Goal: Task Accomplishment & Management: Manage account settings

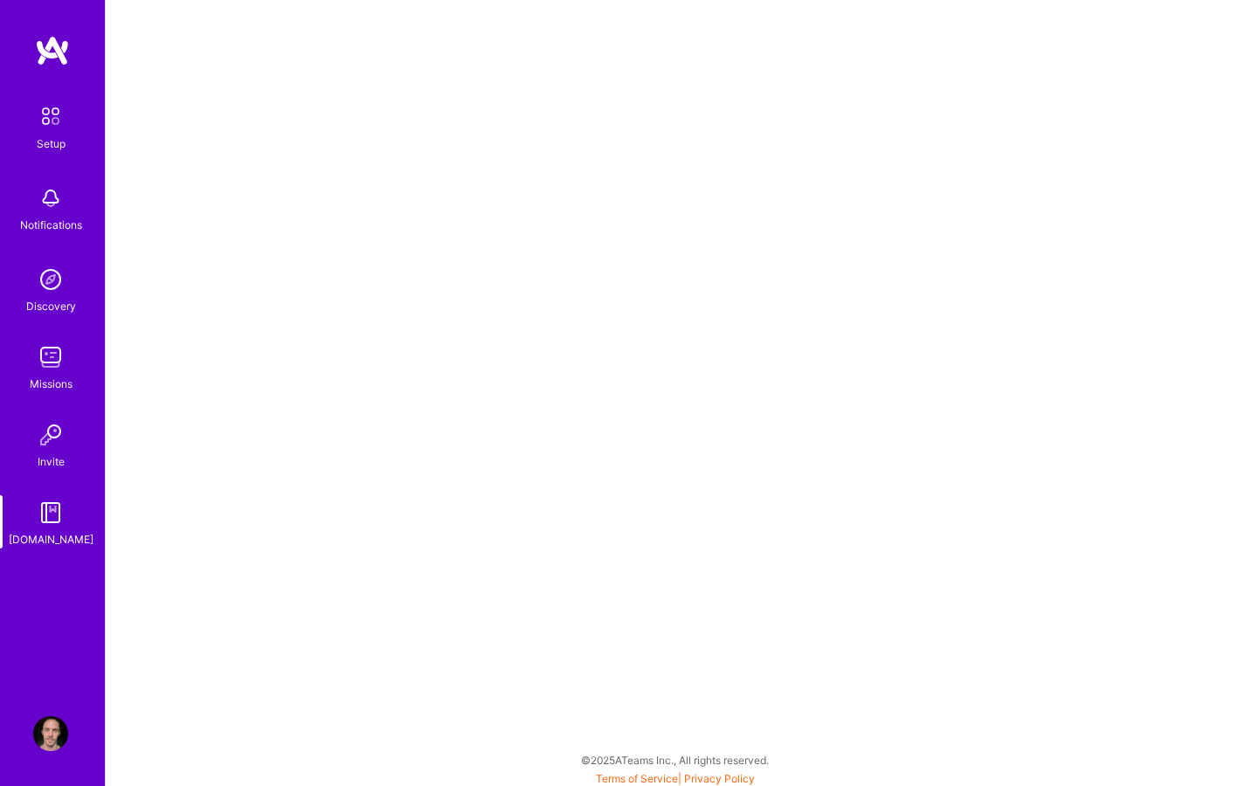
scroll to position [3, 0]
click at [50, 121] on img at bounding box center [50, 116] width 37 height 37
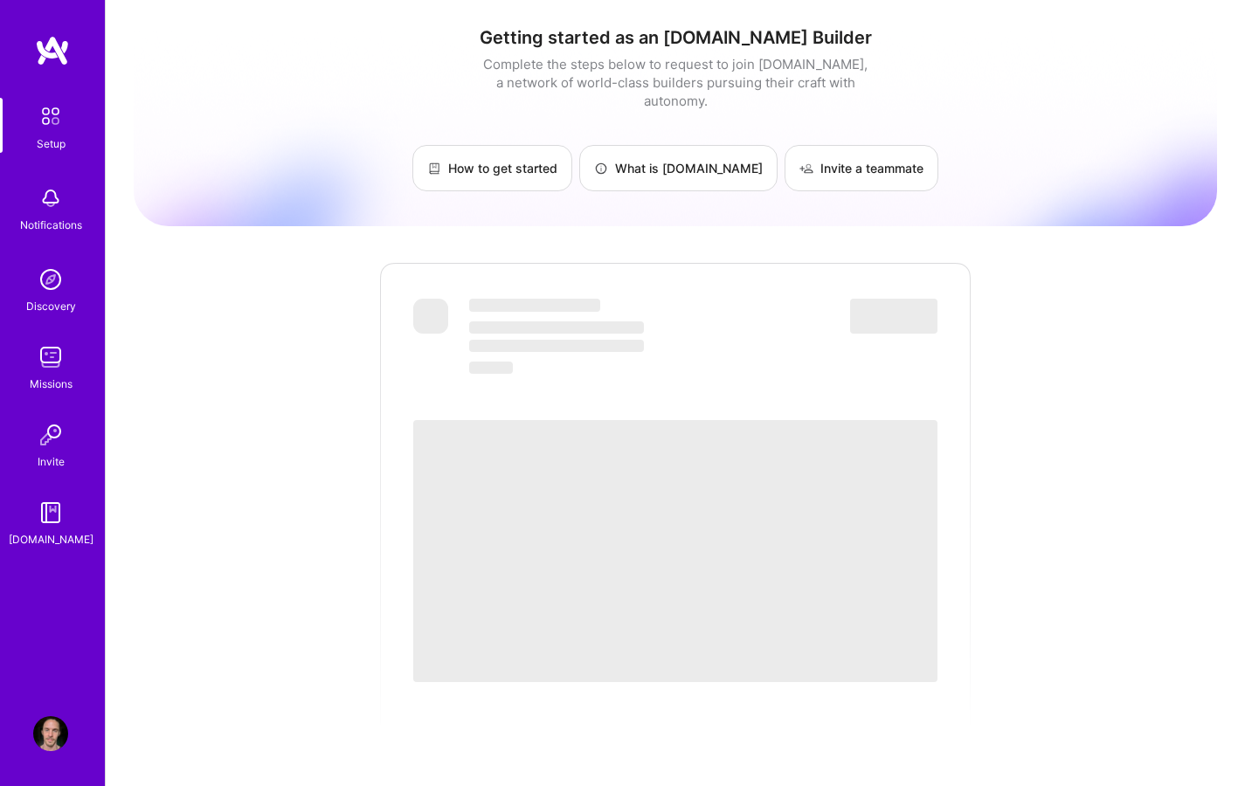
click at [52, 730] on img at bounding box center [50, 733] width 35 height 35
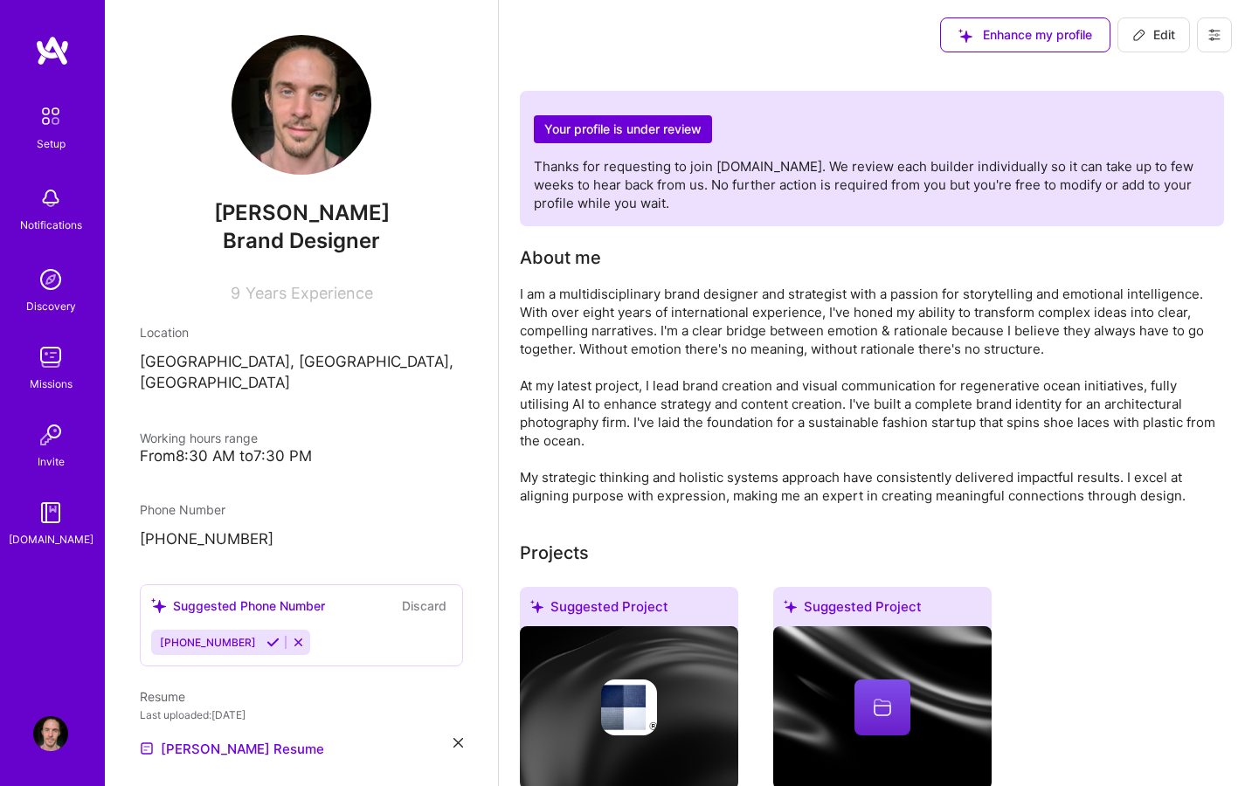
click at [860, 253] on div "About me" at bounding box center [869, 258] width 699 height 26
click at [909, 365] on div "I am a multidisciplinary brand designer and strategist with a passion for story…" at bounding box center [869, 395] width 699 height 220
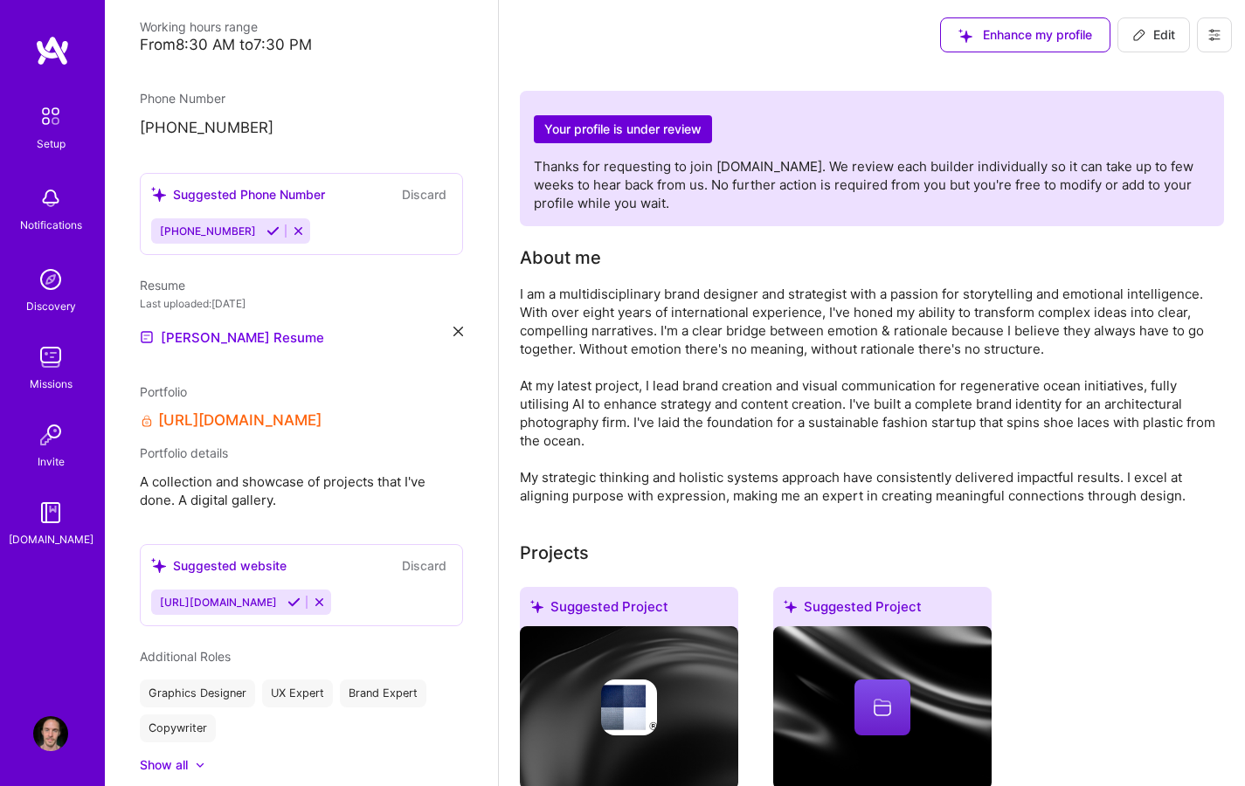
scroll to position [413, 0]
click at [297, 410] on link "[URL][DOMAIN_NAME]" at bounding box center [239, 419] width 163 height 18
click at [142, 412] on icon at bounding box center [147, 419] width 14 height 14
click at [144, 412] on icon at bounding box center [147, 419] width 14 height 14
click at [178, 383] on span "Portfolio" at bounding box center [163, 390] width 47 height 15
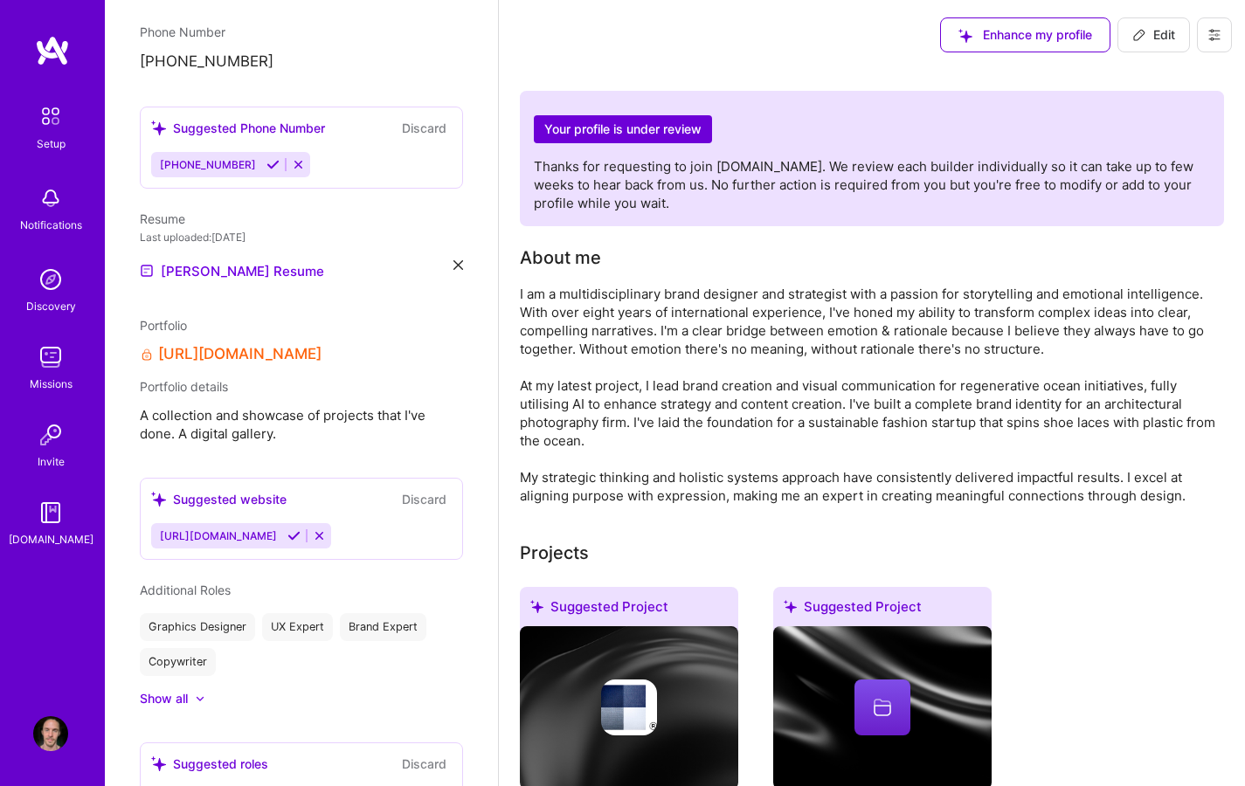
scroll to position [478, 0]
click at [367, 406] on span "A collection and showcase of projects that I've done. A digital gallery." at bounding box center [301, 424] width 323 height 37
click at [313, 529] on icon at bounding box center [319, 535] width 13 height 13
click at [226, 490] on div "Suggested website" at bounding box center [218, 499] width 135 height 18
click at [172, 490] on div "Suggested website" at bounding box center [218, 499] width 135 height 18
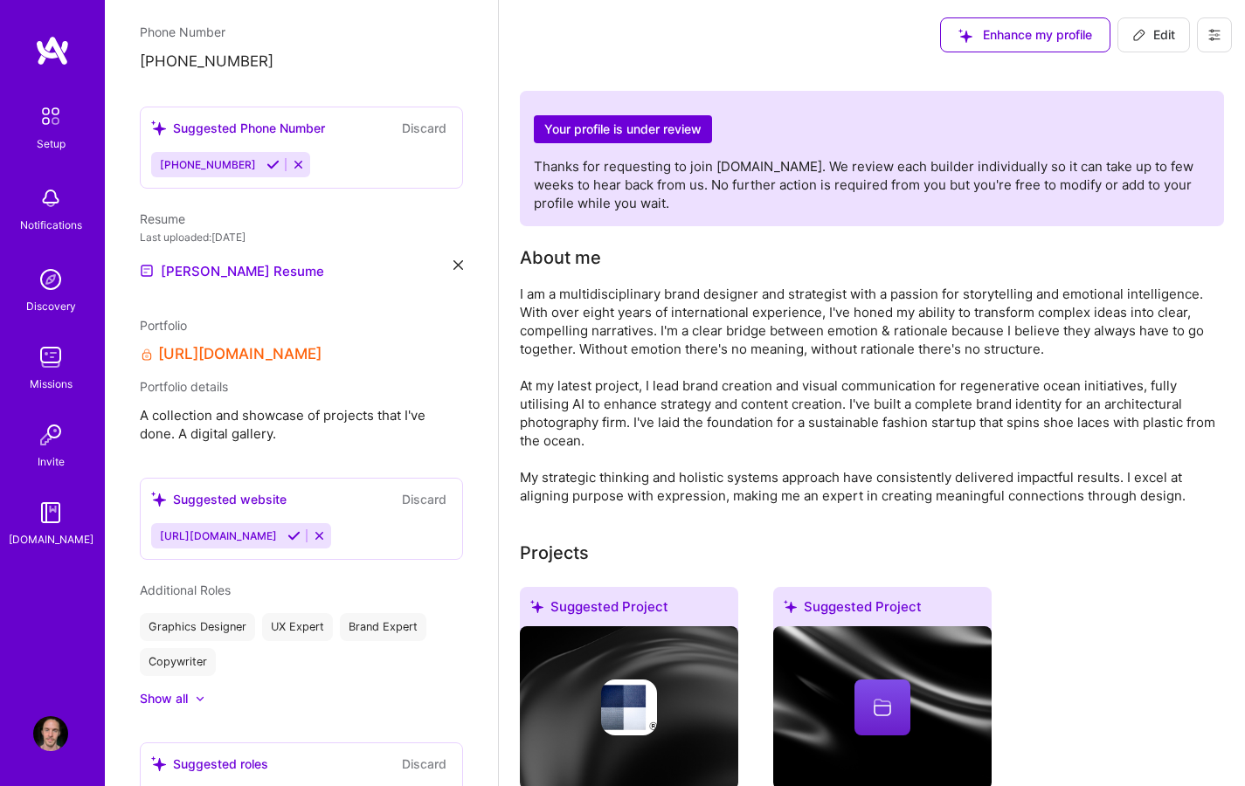
click at [159, 492] on icon at bounding box center [158, 499] width 15 height 15
click at [224, 490] on div "Suggested website" at bounding box center [218, 499] width 135 height 18
click at [218, 410] on span "A collection and showcase of projects that I've done. A digital gallery." at bounding box center [301, 424] width 323 height 37
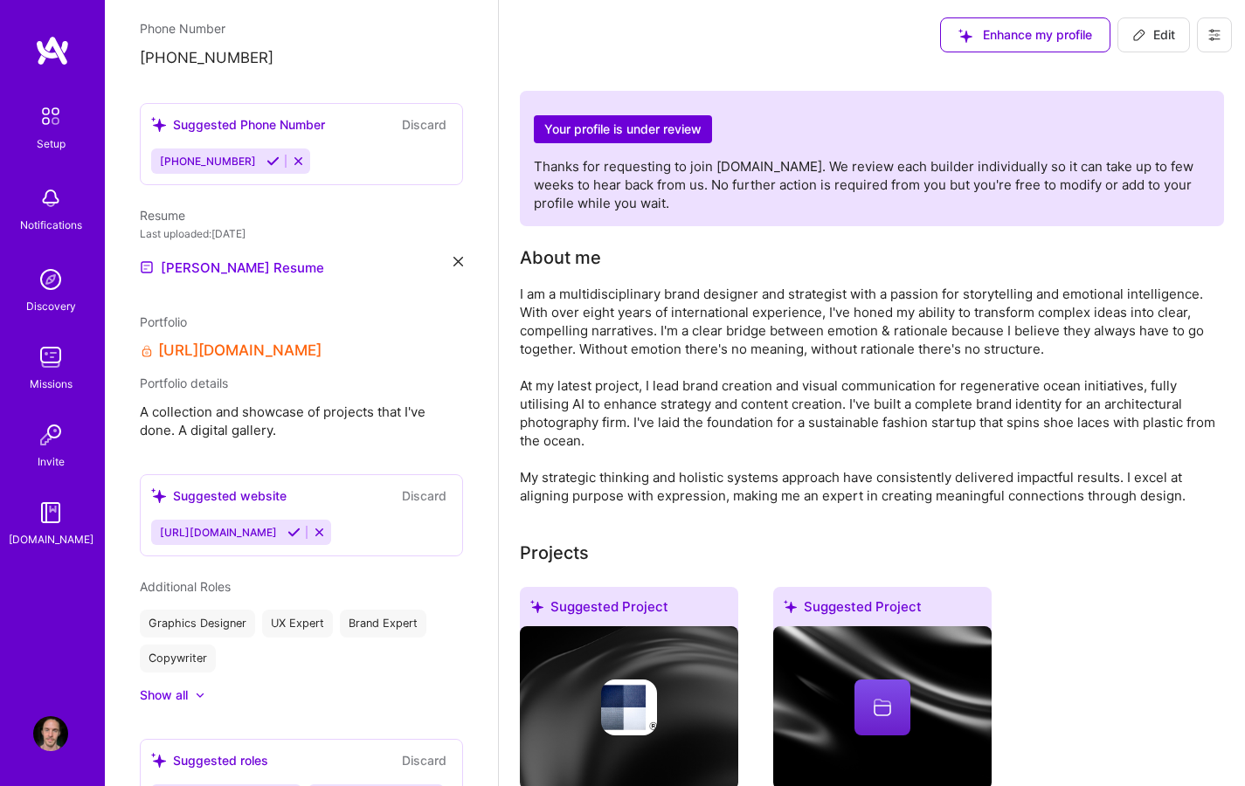
scroll to position [481, 0]
click at [1160, 31] on span "Edit" at bounding box center [1153, 34] width 43 height 17
select select "SE"
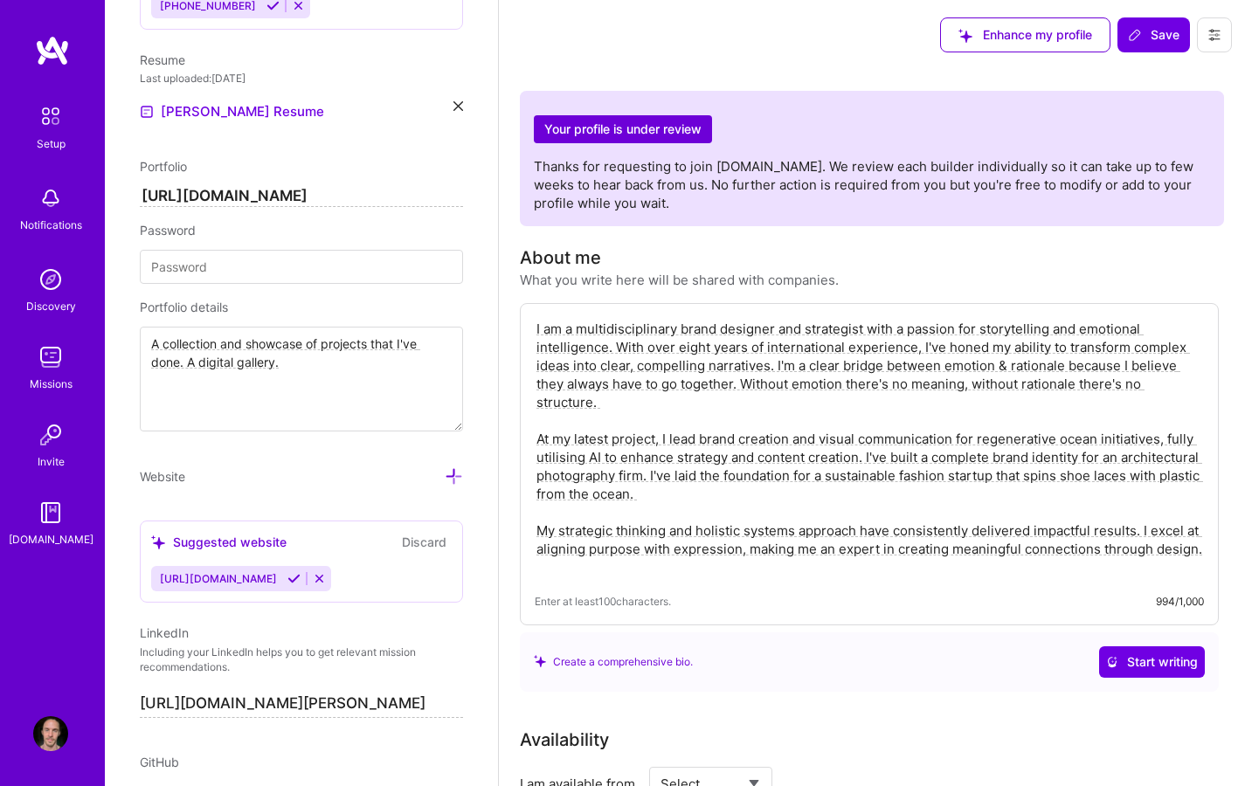
scroll to position [837, 0]
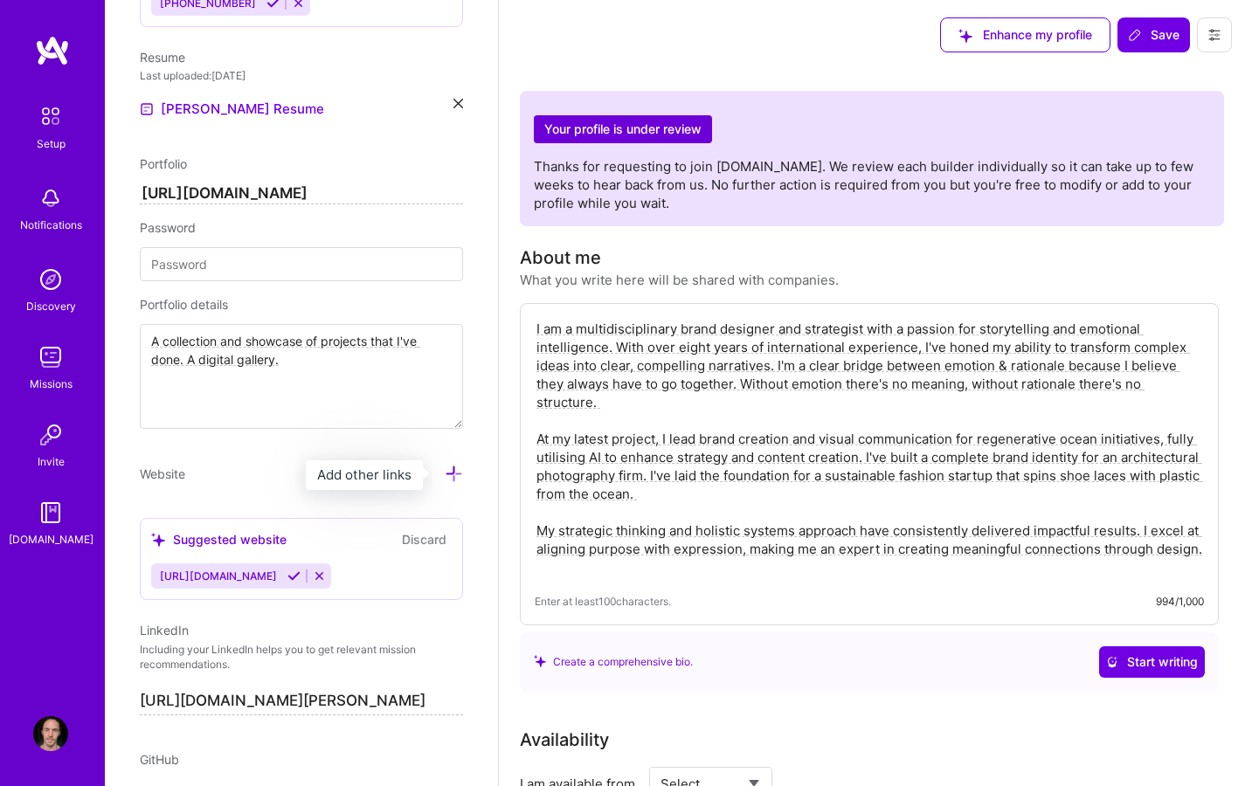
click at [451, 473] on div "Edit photo [PERSON_NAME] Brand Designer 9 Years Experience Location This is the…" at bounding box center [301, 393] width 393 height 786
click at [445, 473] on icon at bounding box center [454, 474] width 18 height 18
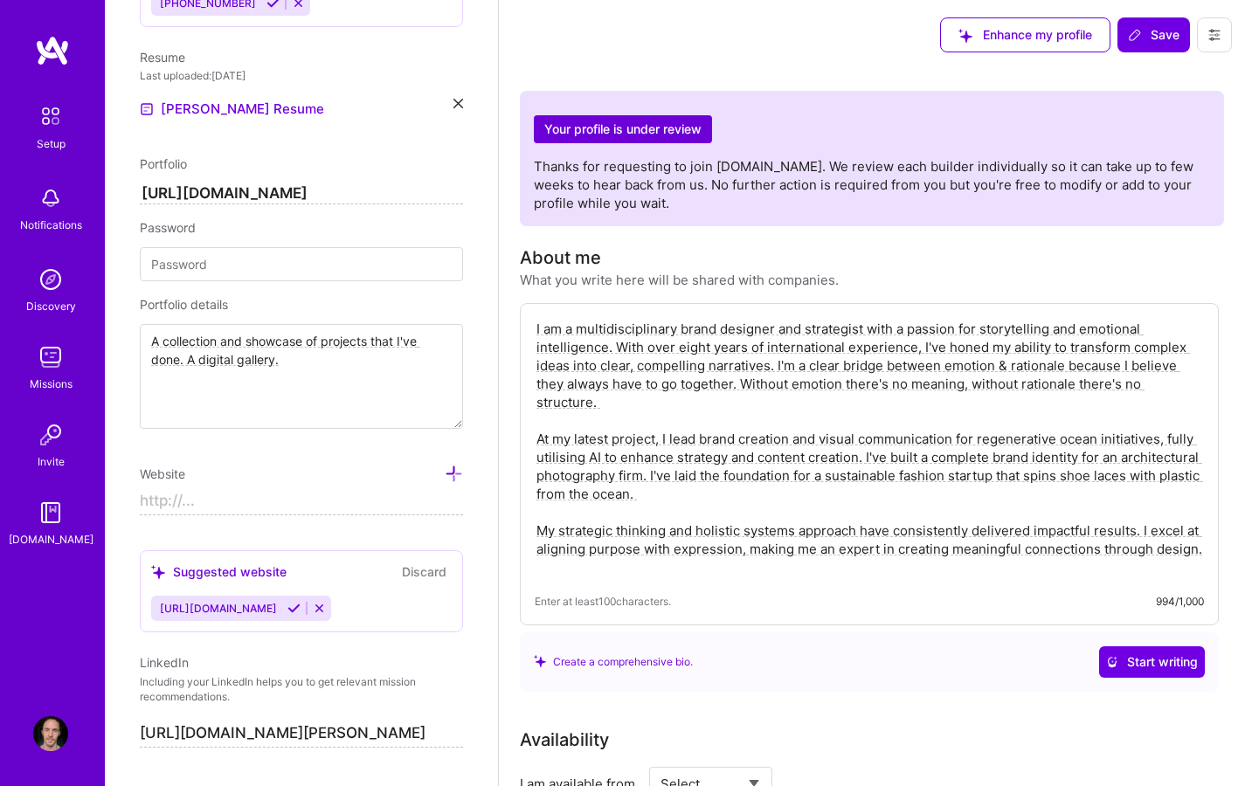
click at [220, 498] on input at bounding box center [301, 501] width 323 height 28
click at [446, 476] on icon at bounding box center [454, 474] width 18 height 18
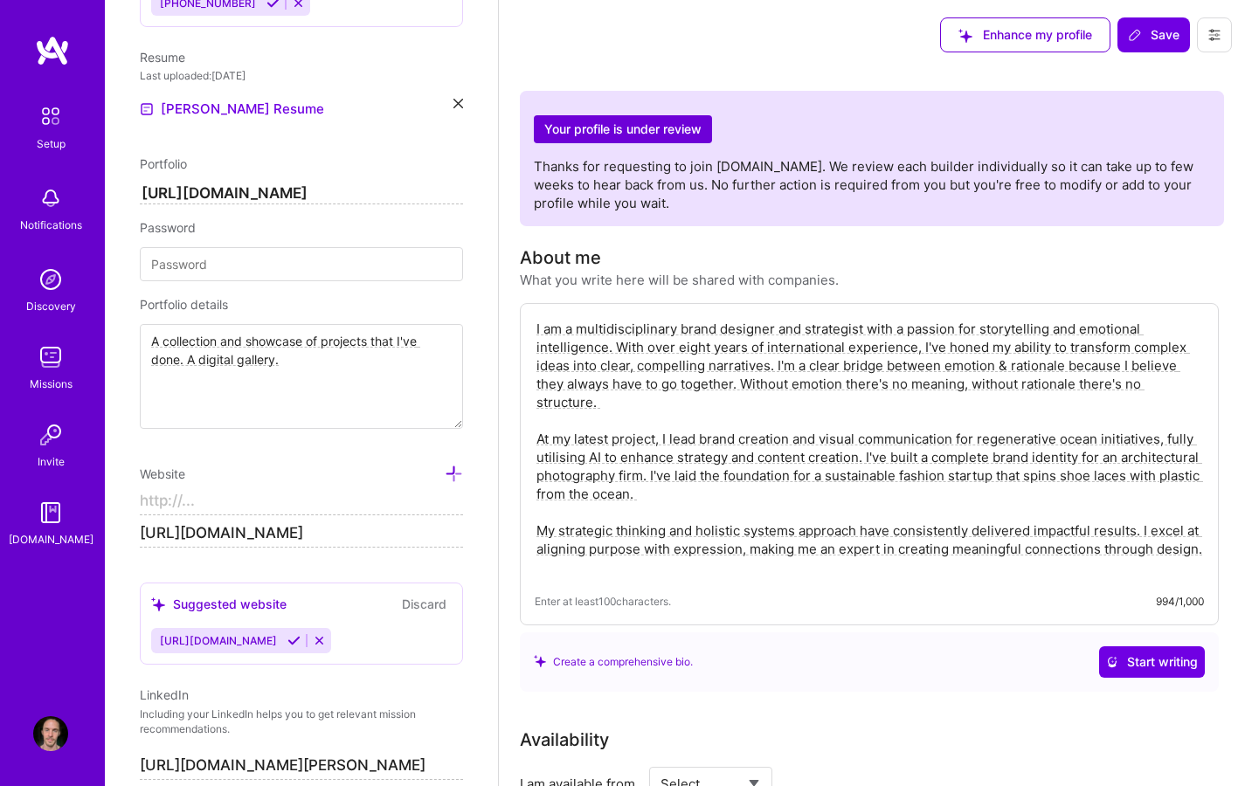
click at [371, 486] on div "Website [URL][DOMAIN_NAME]" at bounding box center [301, 506] width 323 height 85
click at [358, 498] on input at bounding box center [301, 501] width 323 height 28
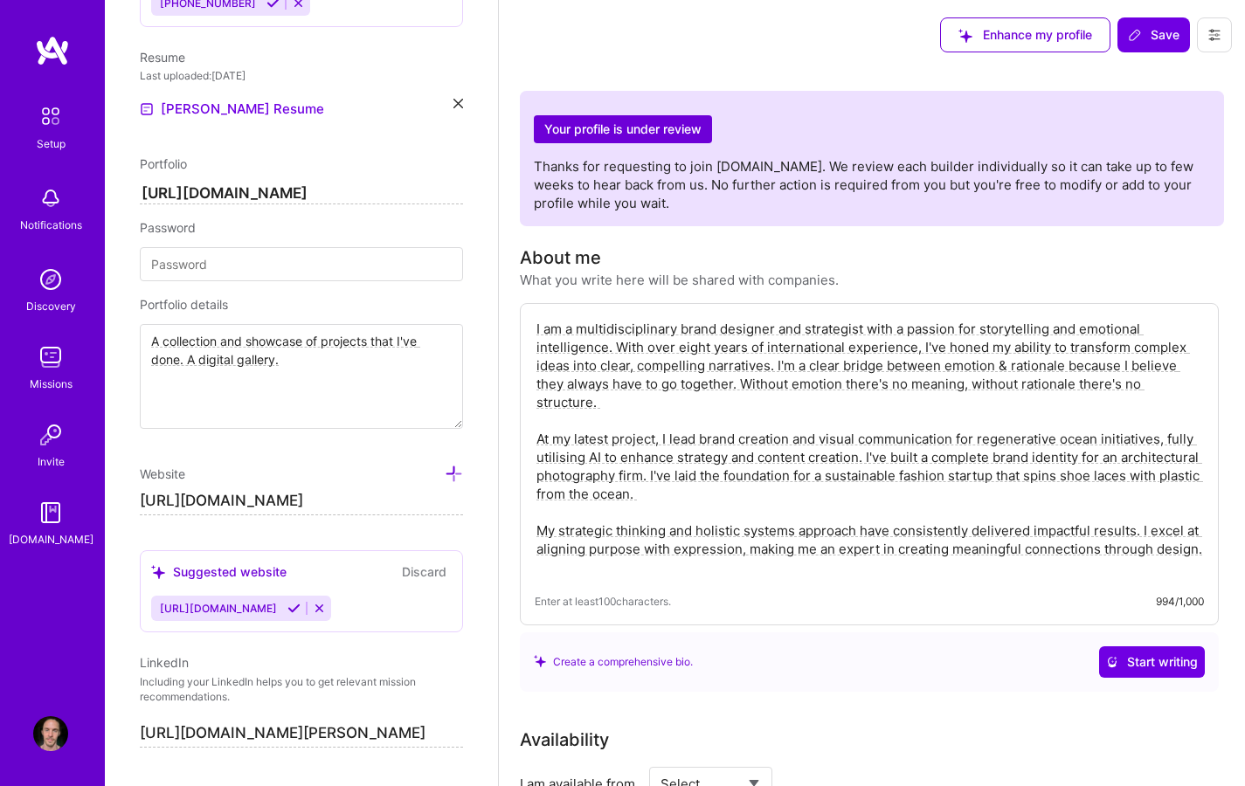
click at [197, 499] on input "[URL][DOMAIN_NAME]" at bounding box center [301, 501] width 323 height 28
type input "[URL][DOMAIN_NAME]"
click at [1152, 45] on button "Save" at bounding box center [1153, 34] width 73 height 35
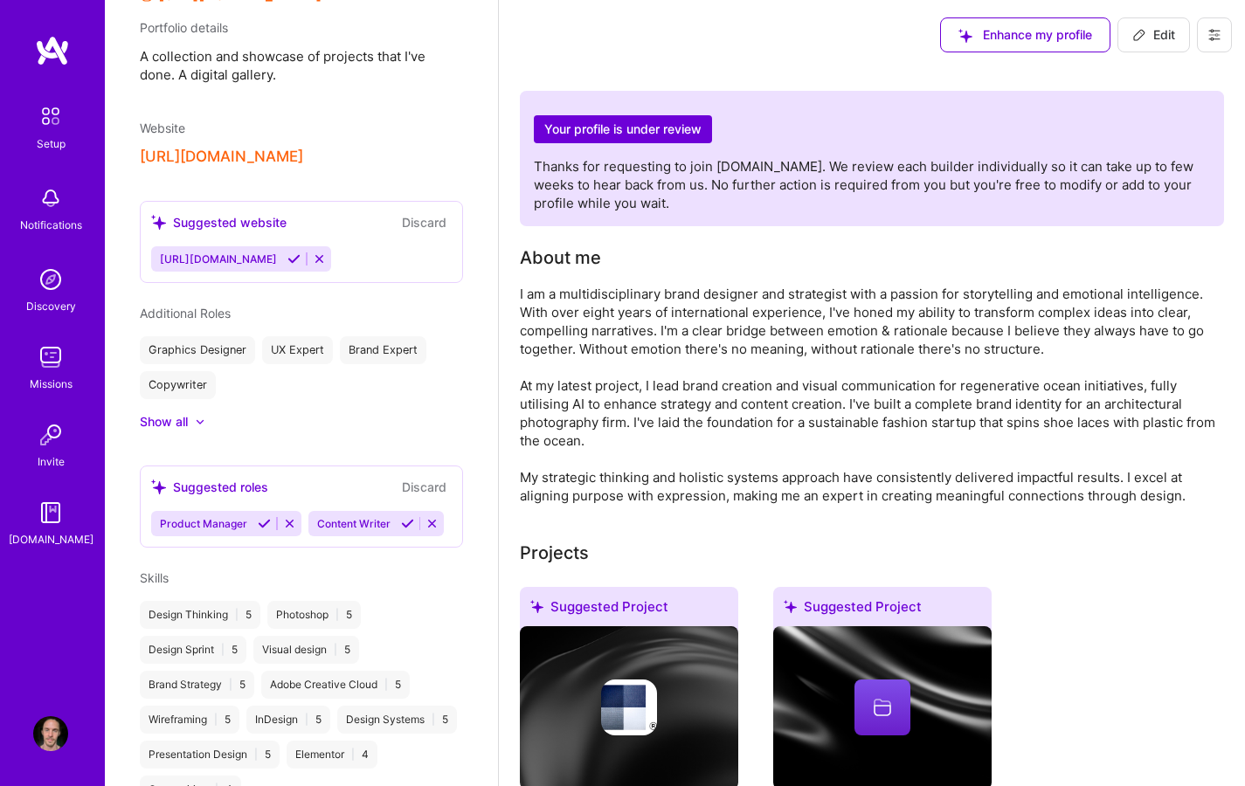
scroll to position [619, 0]
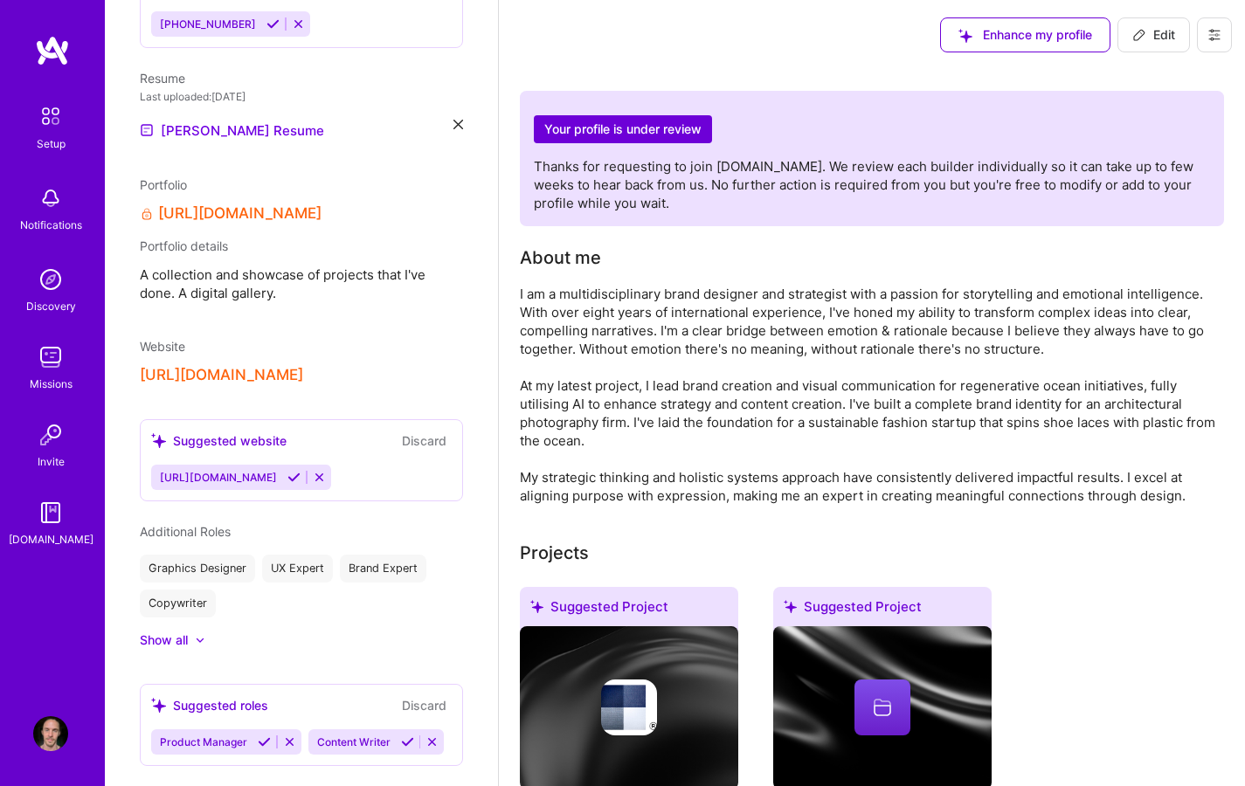
click at [303, 366] on button "[URL][DOMAIN_NAME]" at bounding box center [221, 375] width 163 height 18
click at [301, 204] on link "[URL][DOMAIN_NAME]" at bounding box center [239, 213] width 163 height 18
click at [432, 337] on div "Website" at bounding box center [301, 346] width 323 height 18
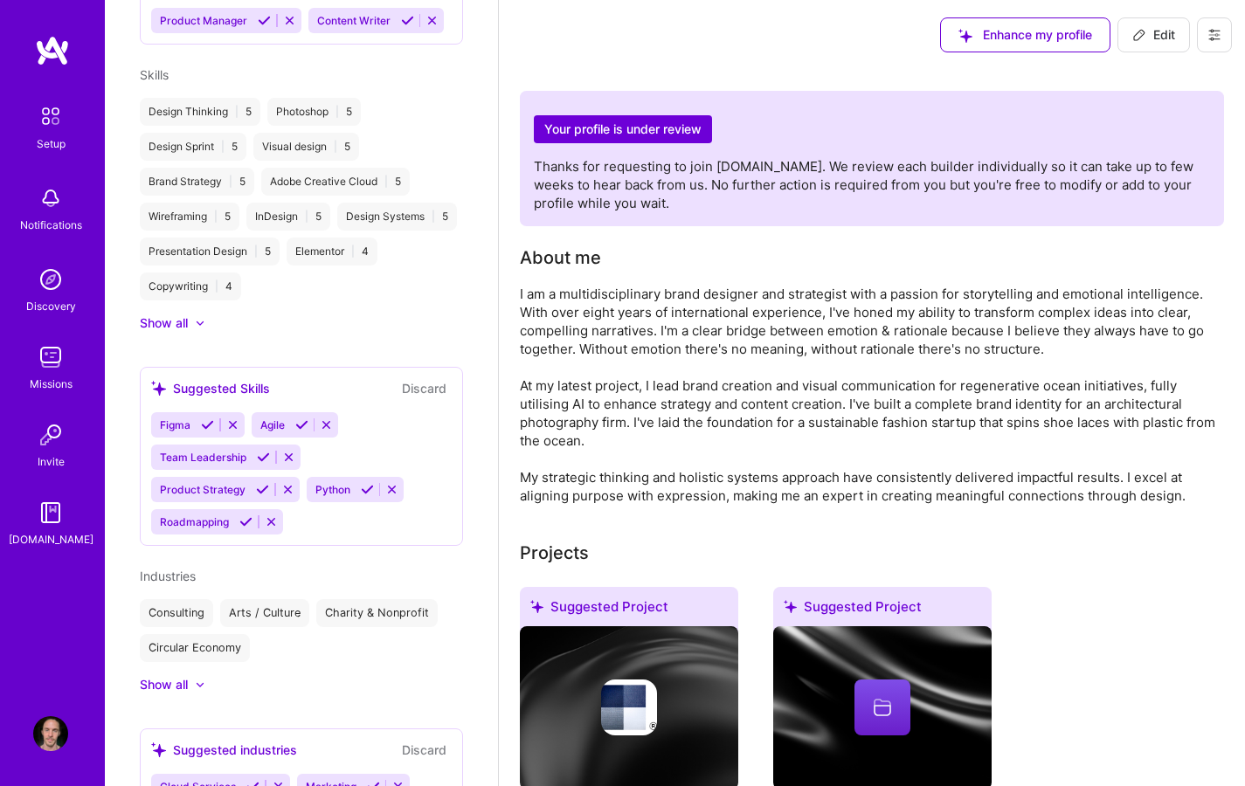
scroll to position [1432, 0]
